Goal: Check status

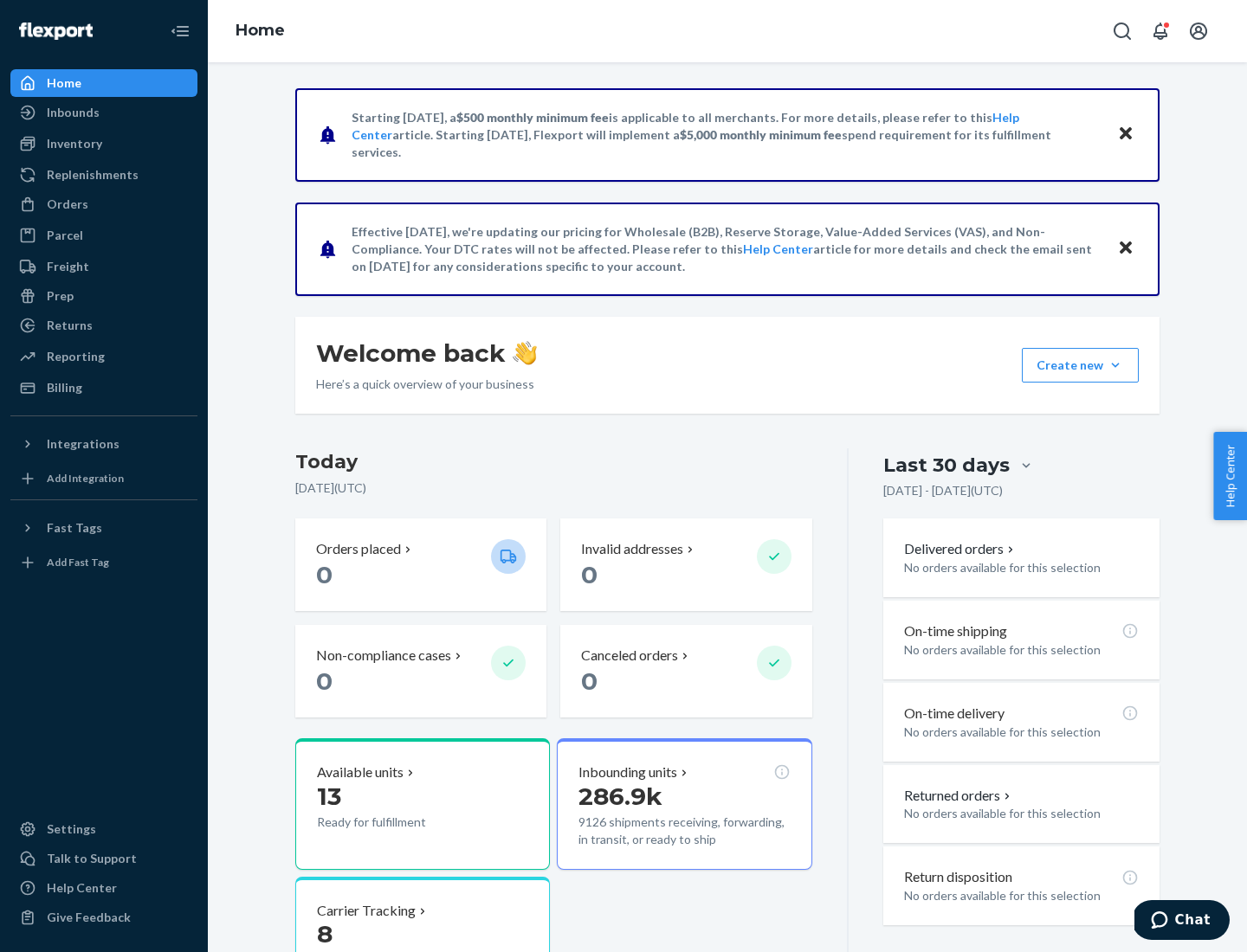
click at [1115, 365] on button "Create new Create new inbound Create new order Create new product" at bounding box center [1080, 365] width 117 height 35
click at [71, 113] on div "Inbounds" at bounding box center [72, 113] width 53 height 17
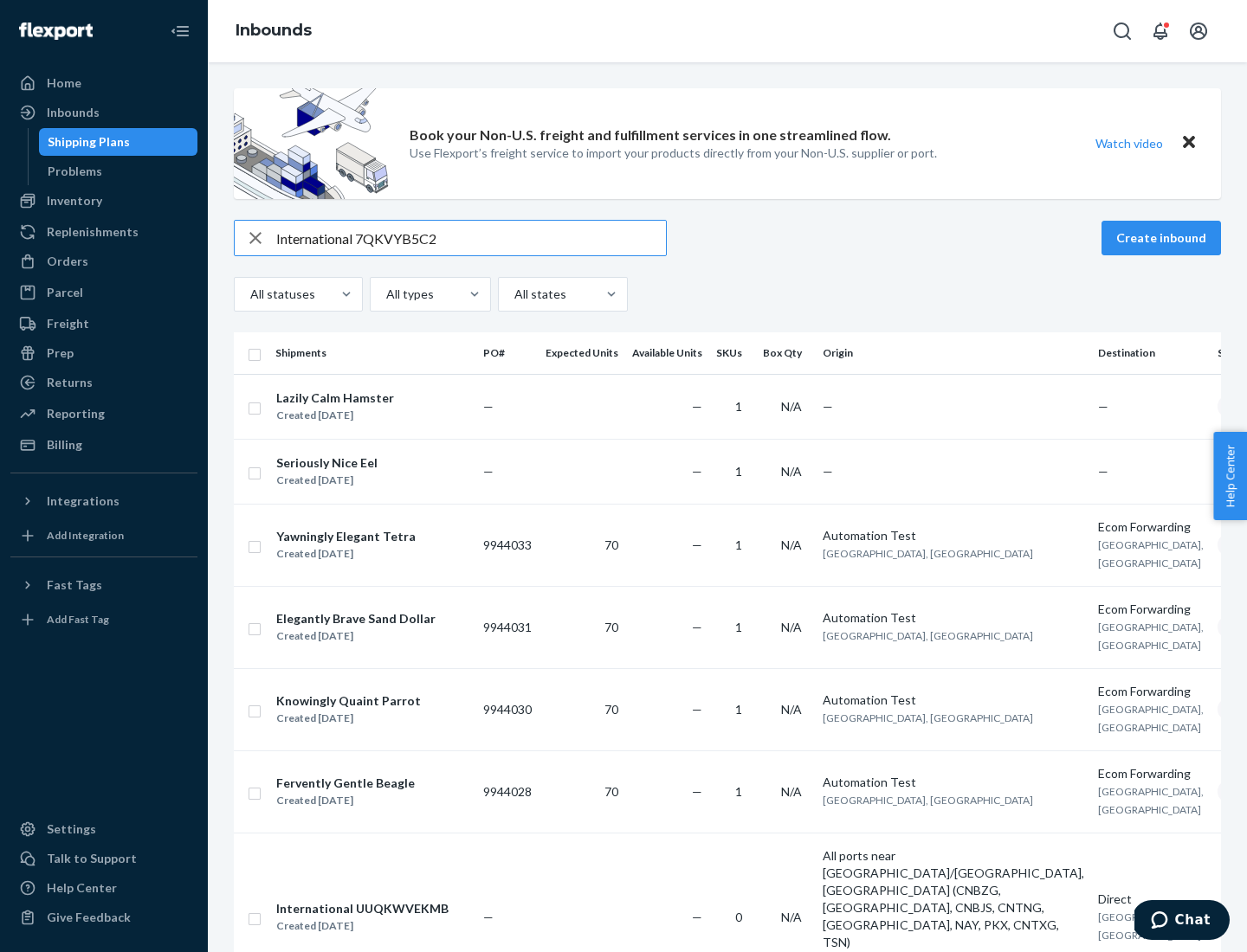
type input "International 7QKVYB5C29"
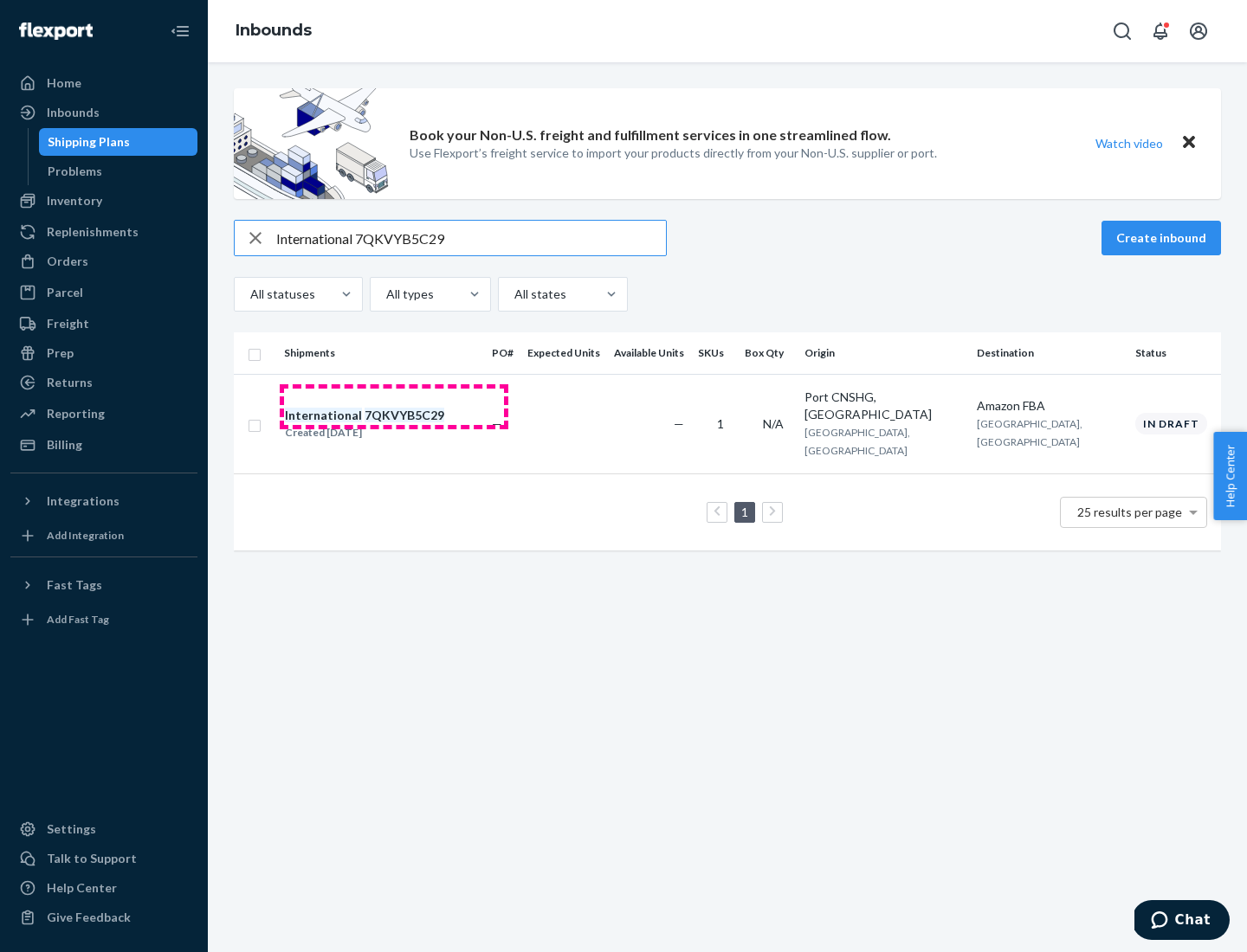
click at [394, 424] on div "Created [DATE]" at bounding box center [364, 433] width 159 height 17
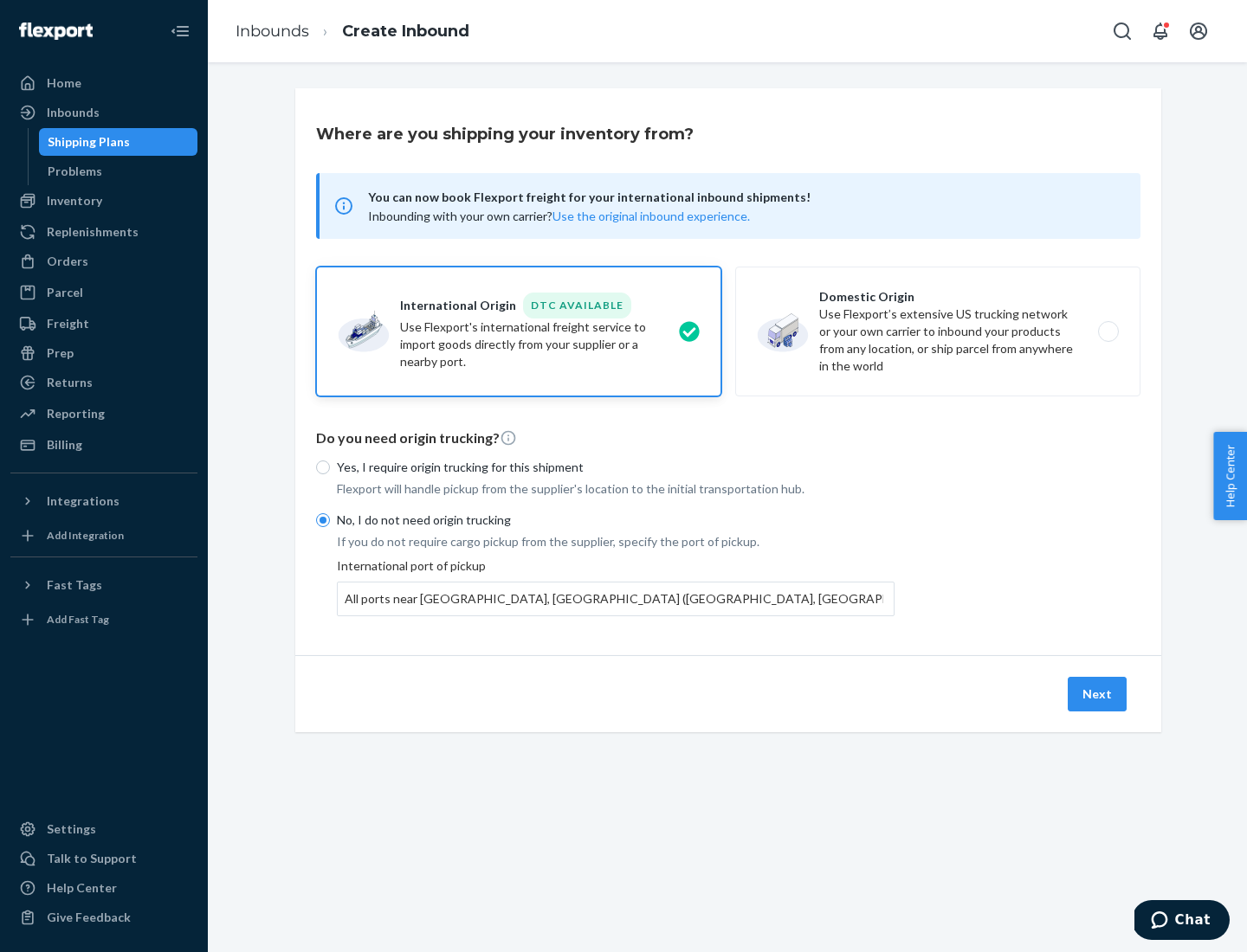
click at [1097, 693] on button "Next" at bounding box center [1096, 694] width 59 height 35
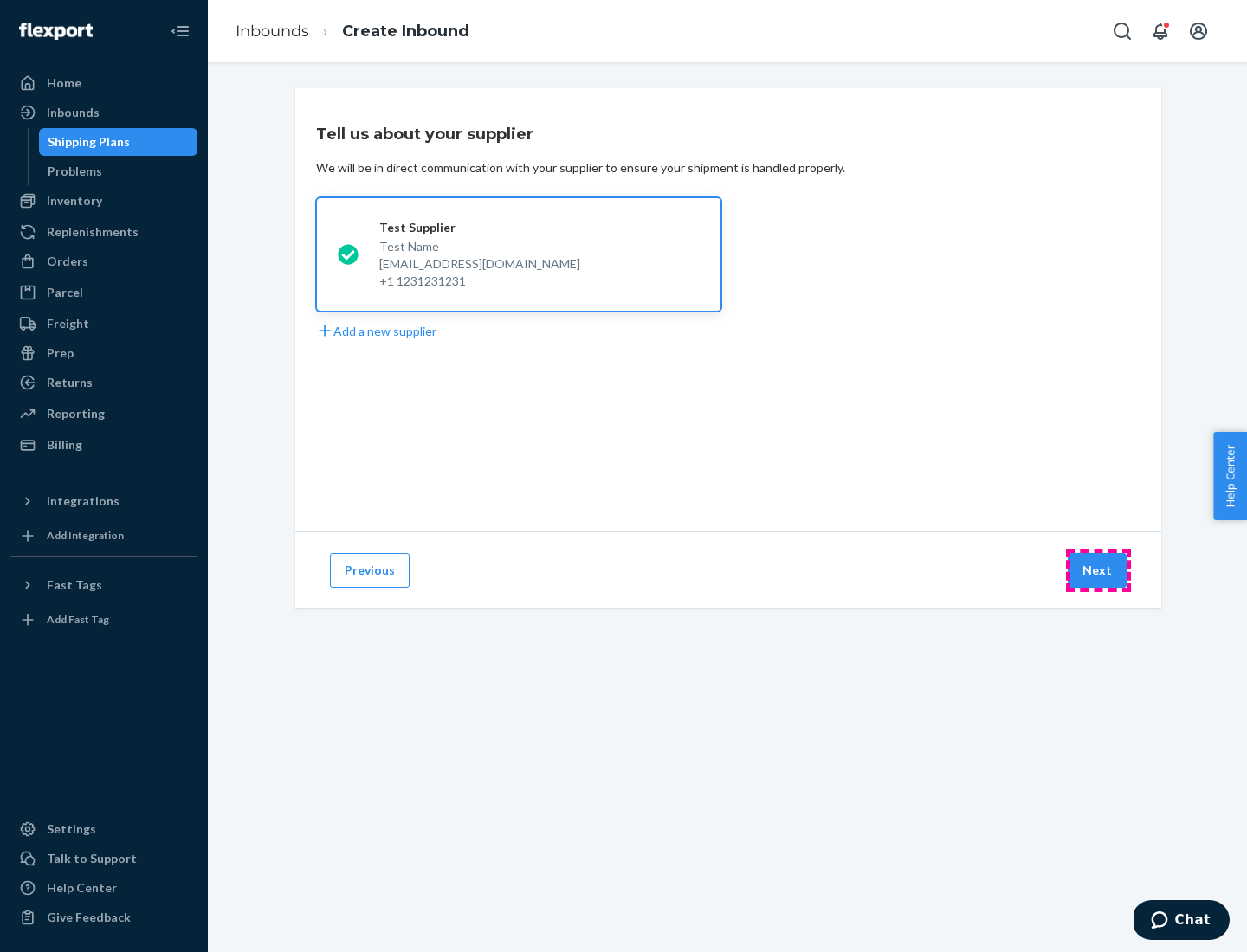
click at [1097, 571] on button "Next" at bounding box center [1096, 571] width 59 height 35
